Goal: Task Accomplishment & Management: Manage account settings

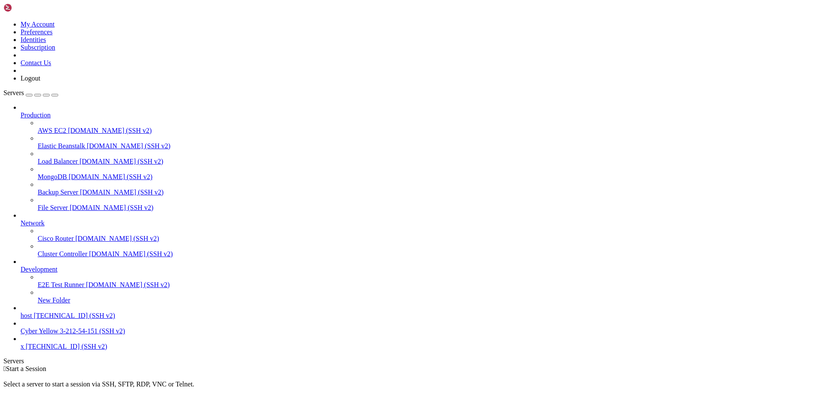
drag, startPoint x: 0, startPoint y: 0, endPoint x: 469, endPoint y: 158, distance: 494.8
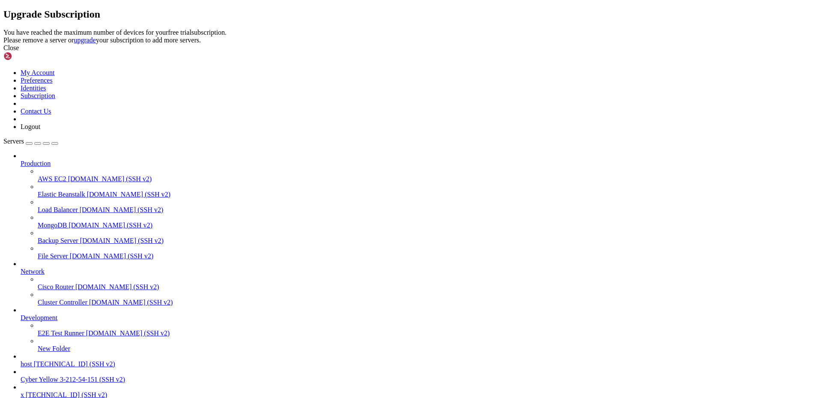
click at [506, 52] on div "Close" at bounding box center [410, 48] width 815 height 8
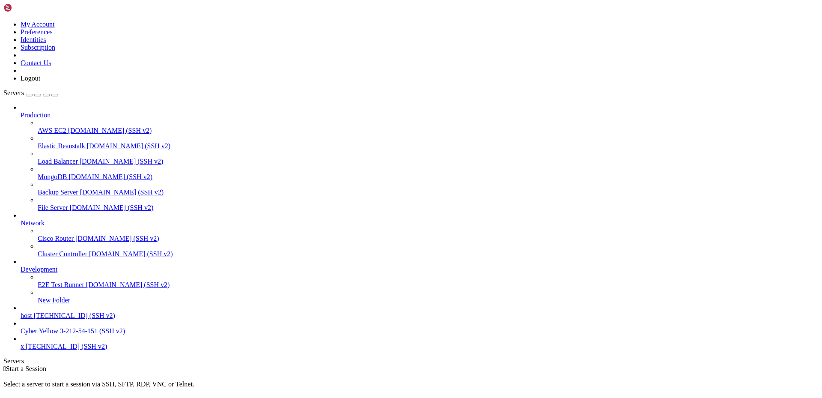
scroll to position [16, 0]
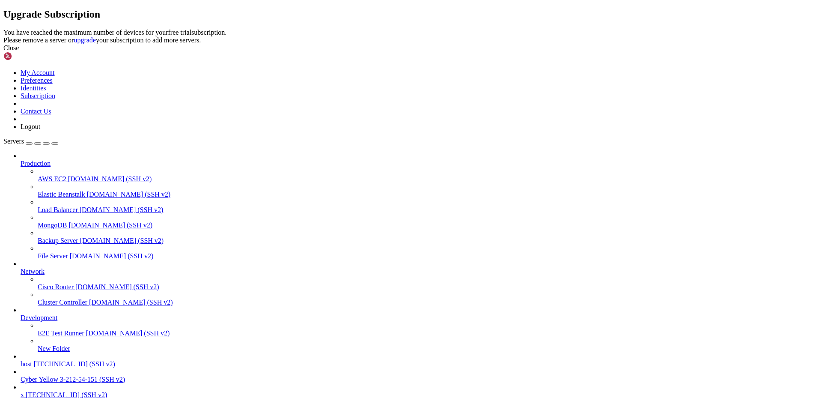
click at [3, 29] on icon at bounding box center [3, 29] width 0 height 0
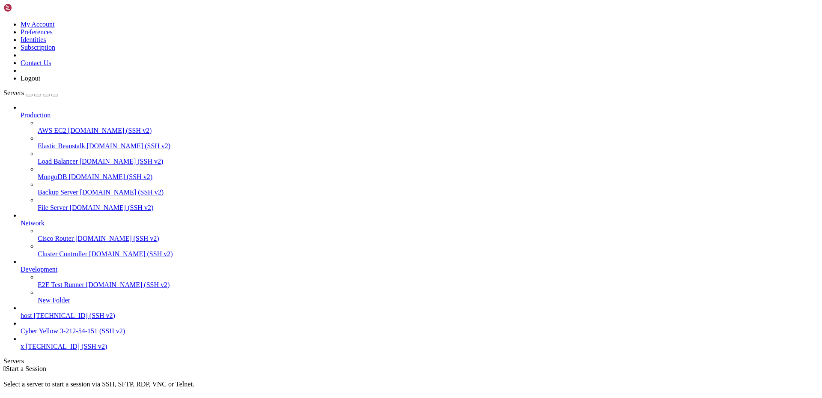
click at [3, 21] on icon at bounding box center [3, 21] width 0 height 0
click at [40, 82] on link "Logout" at bounding box center [31, 77] width 20 height 7
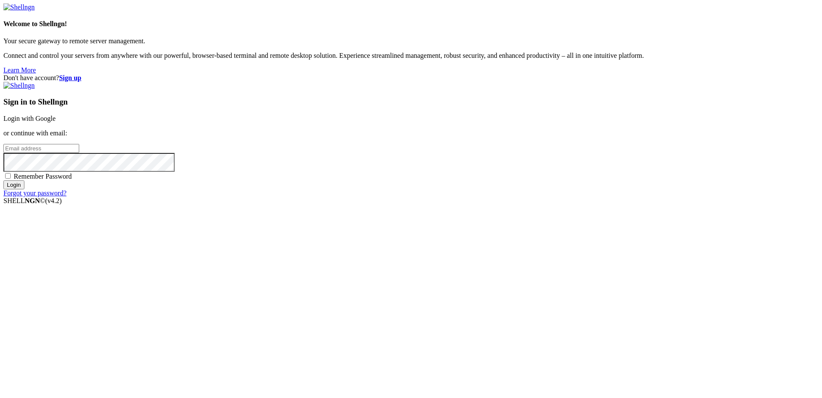
click at [79, 153] on input "email" at bounding box center [41, 148] width 76 height 9
click at [423, 197] on div "Don't have account? Sign up Sign in to Shellngn Login with Google or continue w…" at bounding box center [410, 135] width 815 height 123
